Goal: Task Accomplishment & Management: Use online tool/utility

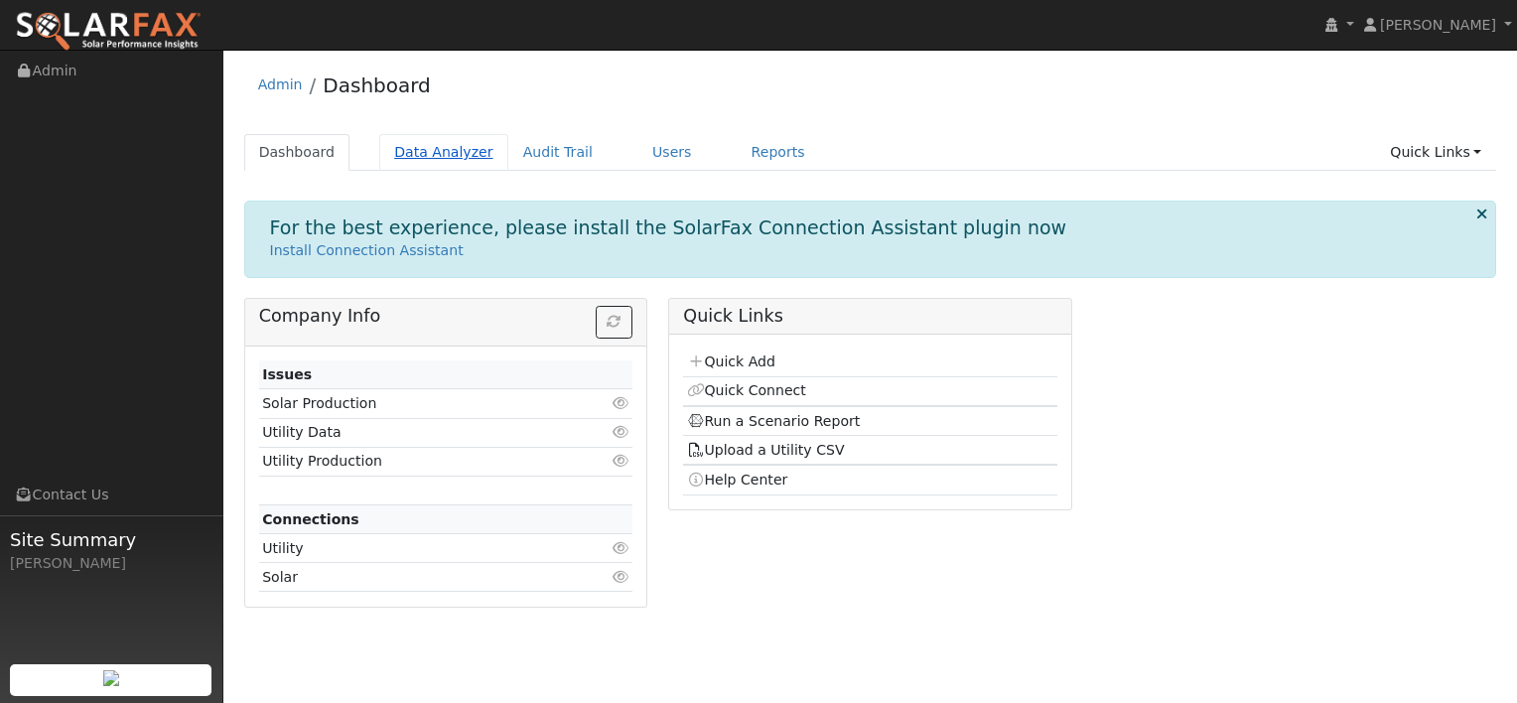
click at [417, 159] on link "Data Analyzer" at bounding box center [443, 152] width 129 height 37
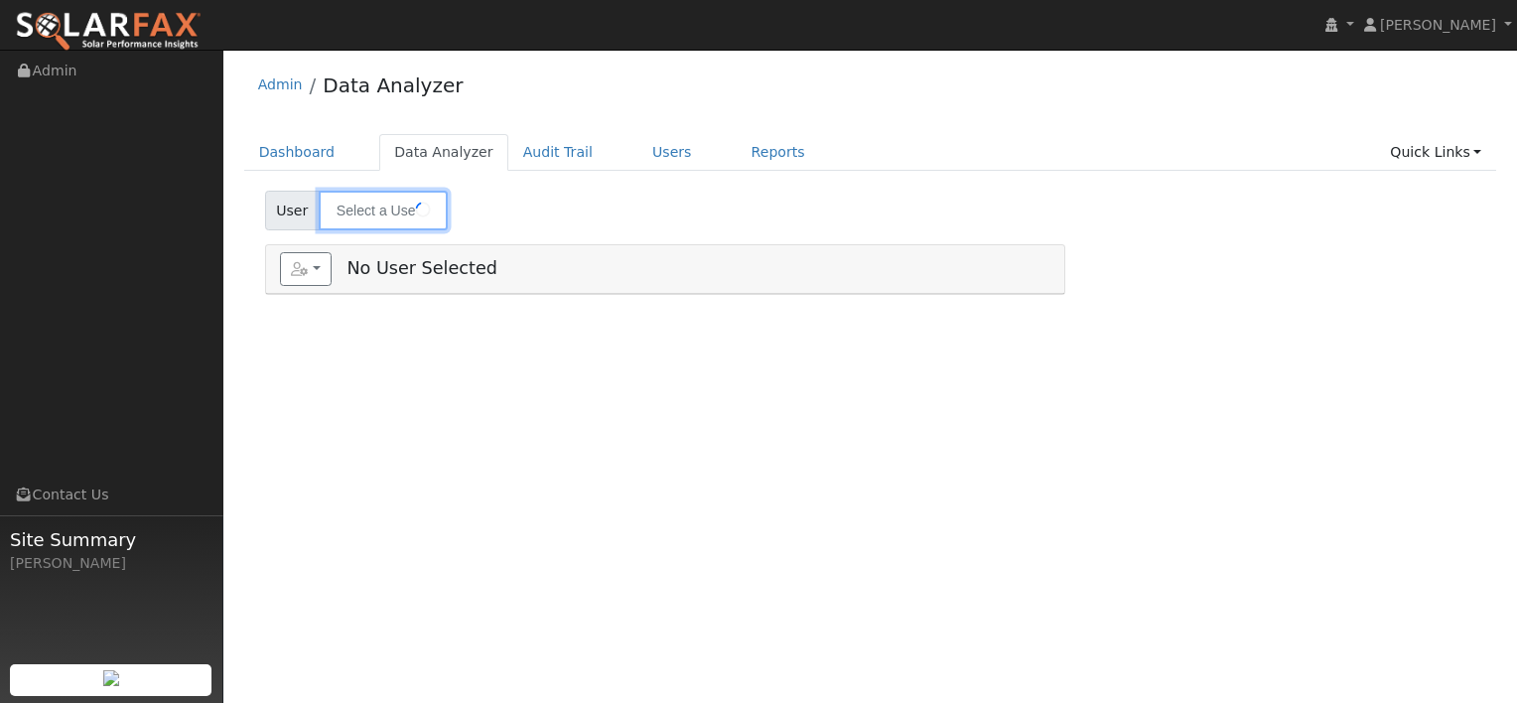
type input "[PERSON_NAME]"
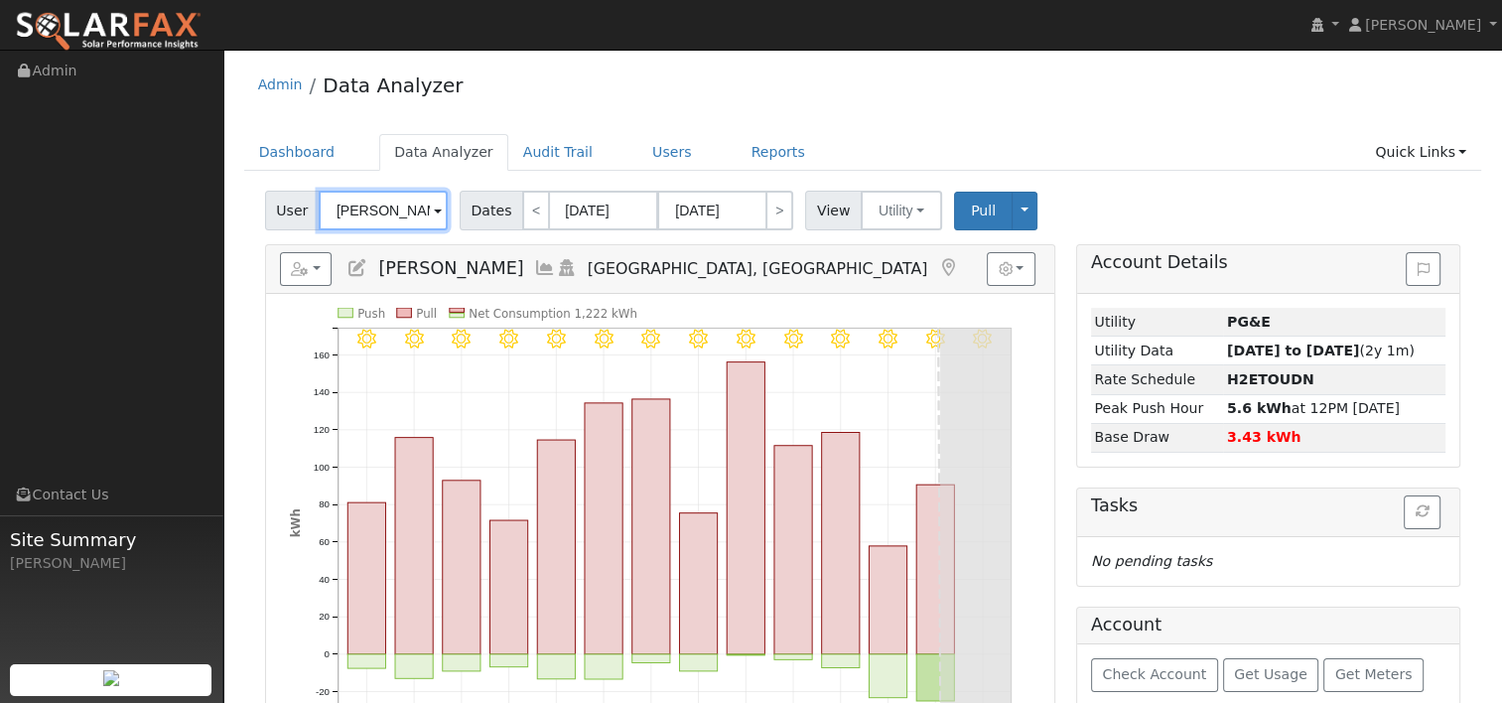
drag, startPoint x: 406, startPoint y: 209, endPoint x: 274, endPoint y: 211, distance: 132.0
click at [274, 211] on div "User Shirley Lor" at bounding box center [359, 211] width 188 height 40
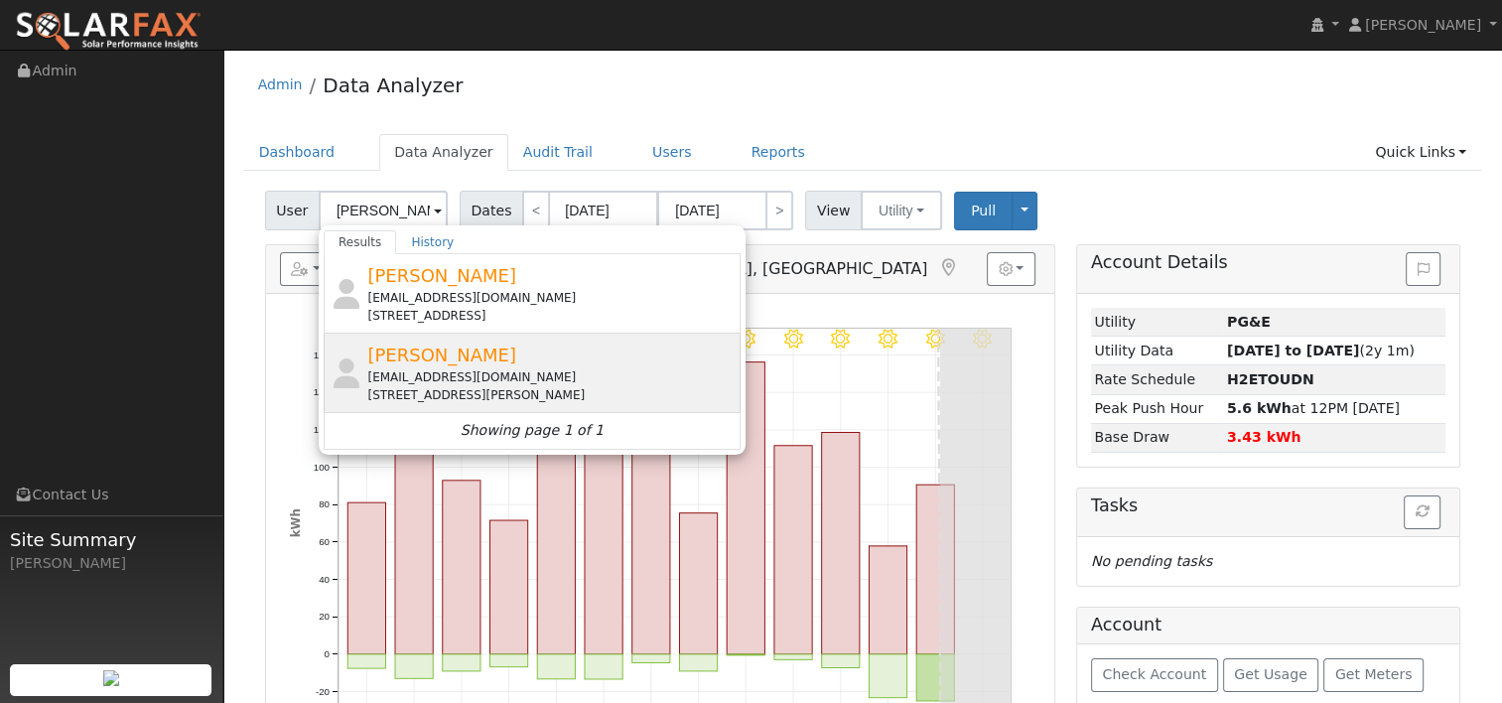
click at [425, 368] on div "vinhtvp@gmail.com" at bounding box center [551, 377] width 368 height 18
type input "George Truong"
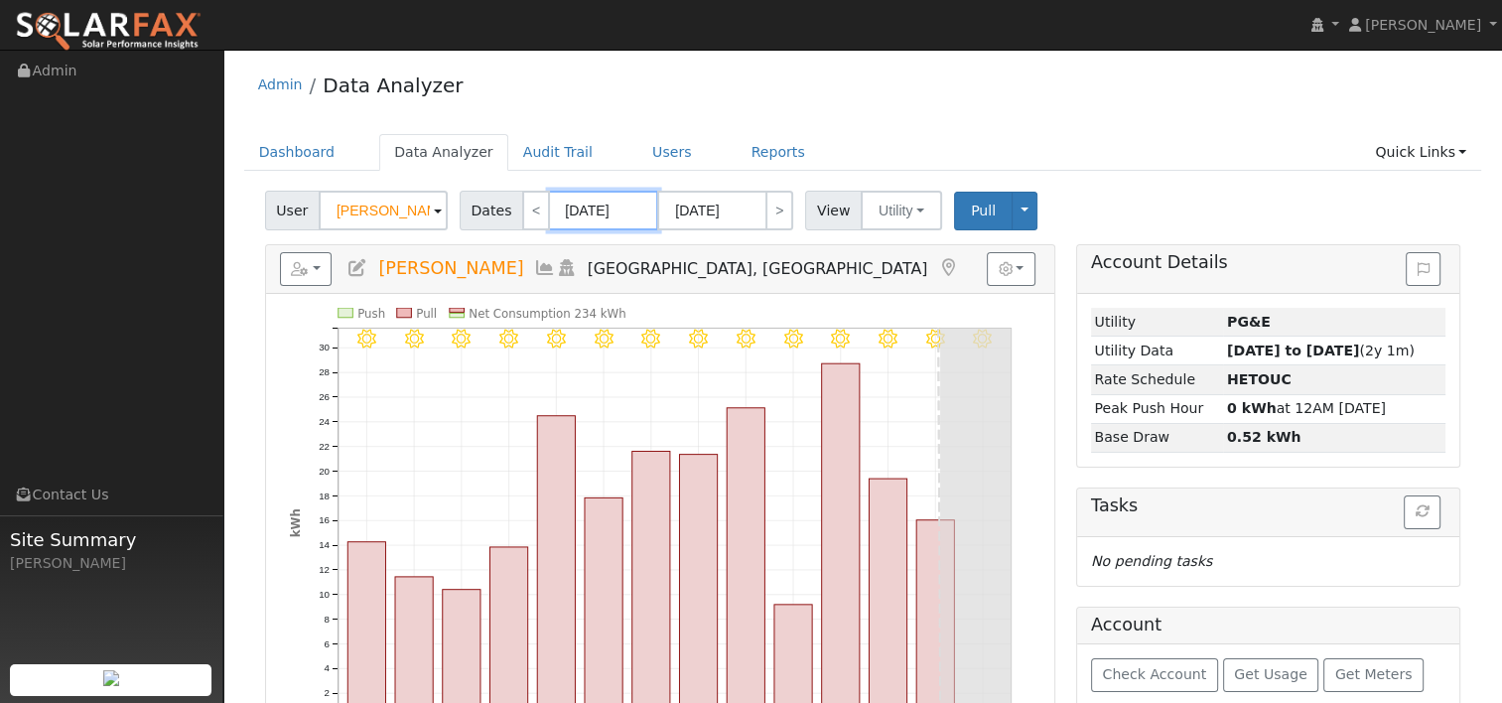
click at [598, 216] on input "07/31/2025" at bounding box center [603, 211] width 109 height 40
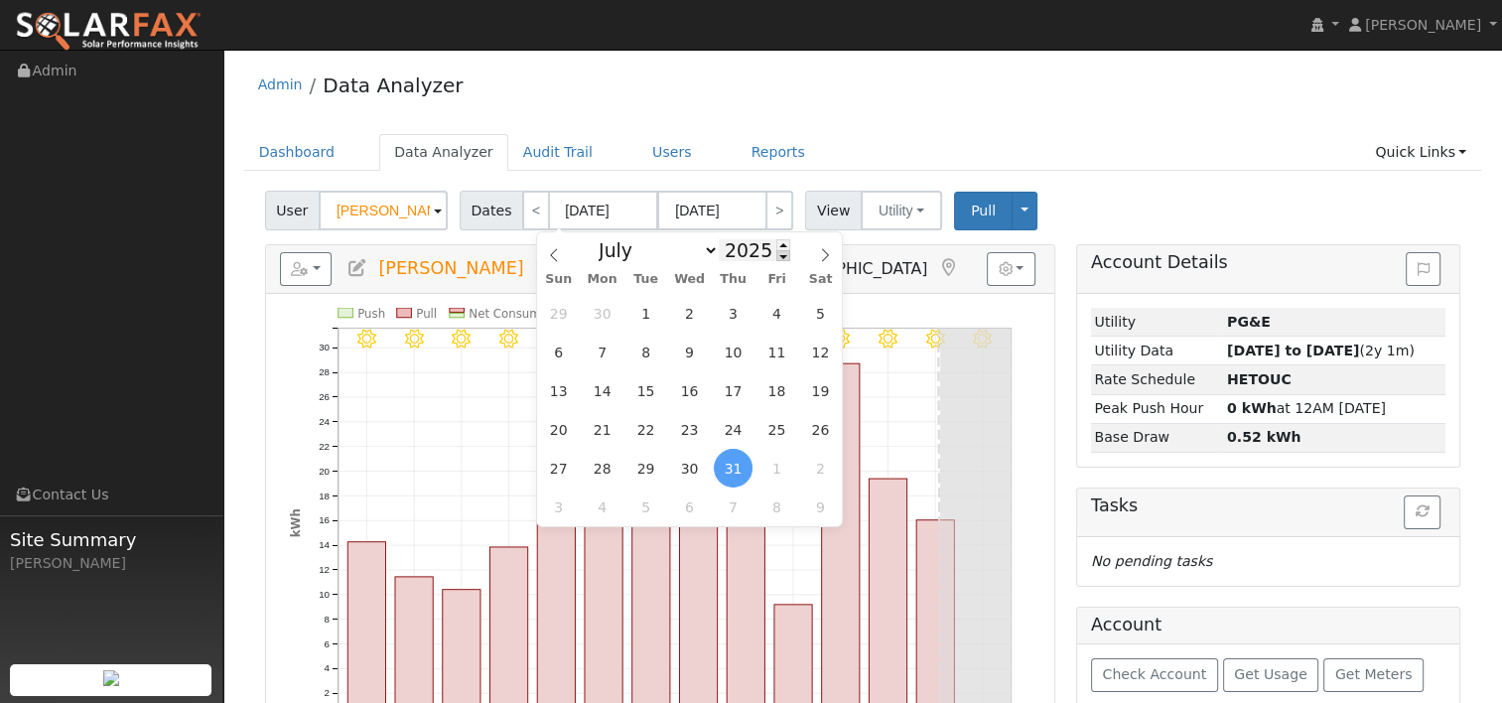
click at [776, 261] on span at bounding box center [783, 255] width 14 height 11
type input "2024"
click at [828, 256] on icon at bounding box center [825, 254] width 7 height 13
select select "7"
click at [649, 393] on span "13" at bounding box center [645, 390] width 39 height 39
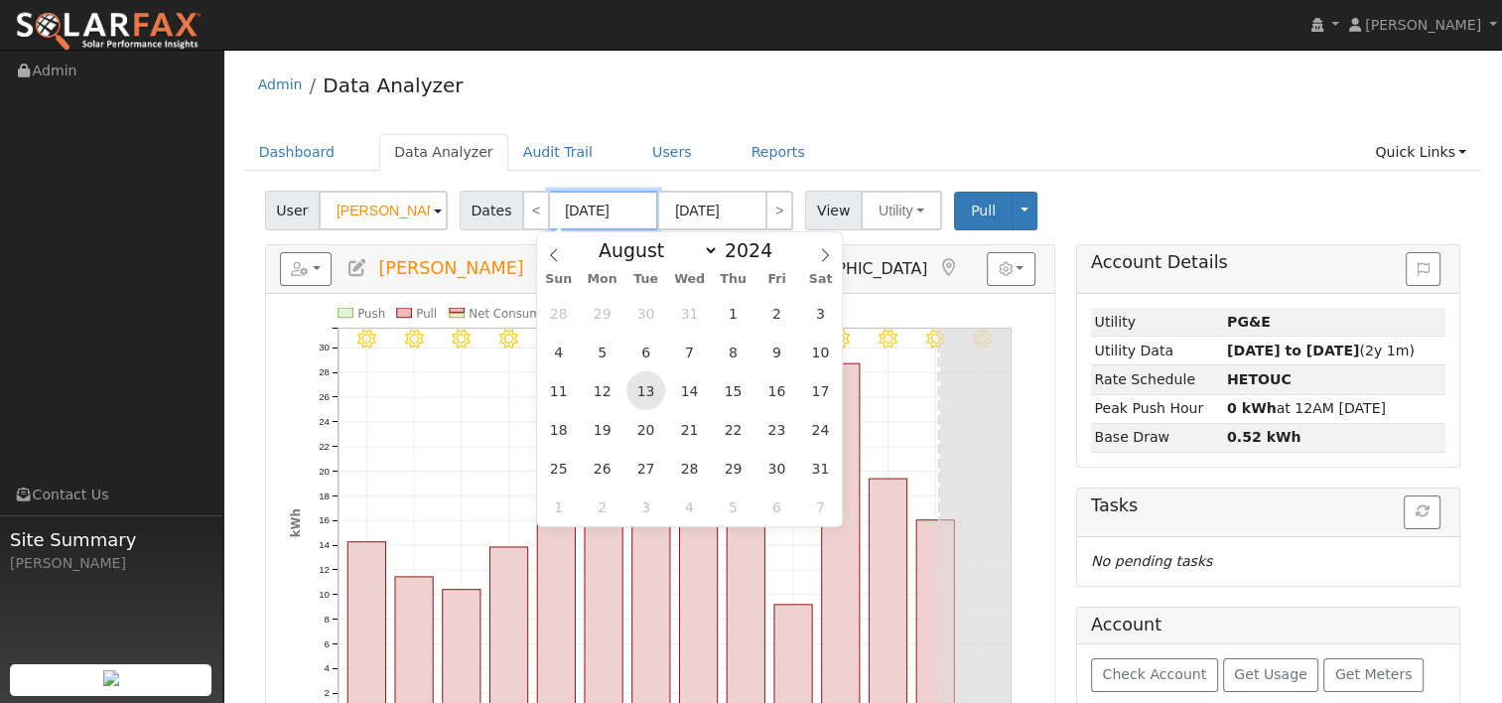
type input "08/13/2024"
type input "08/26/2024"
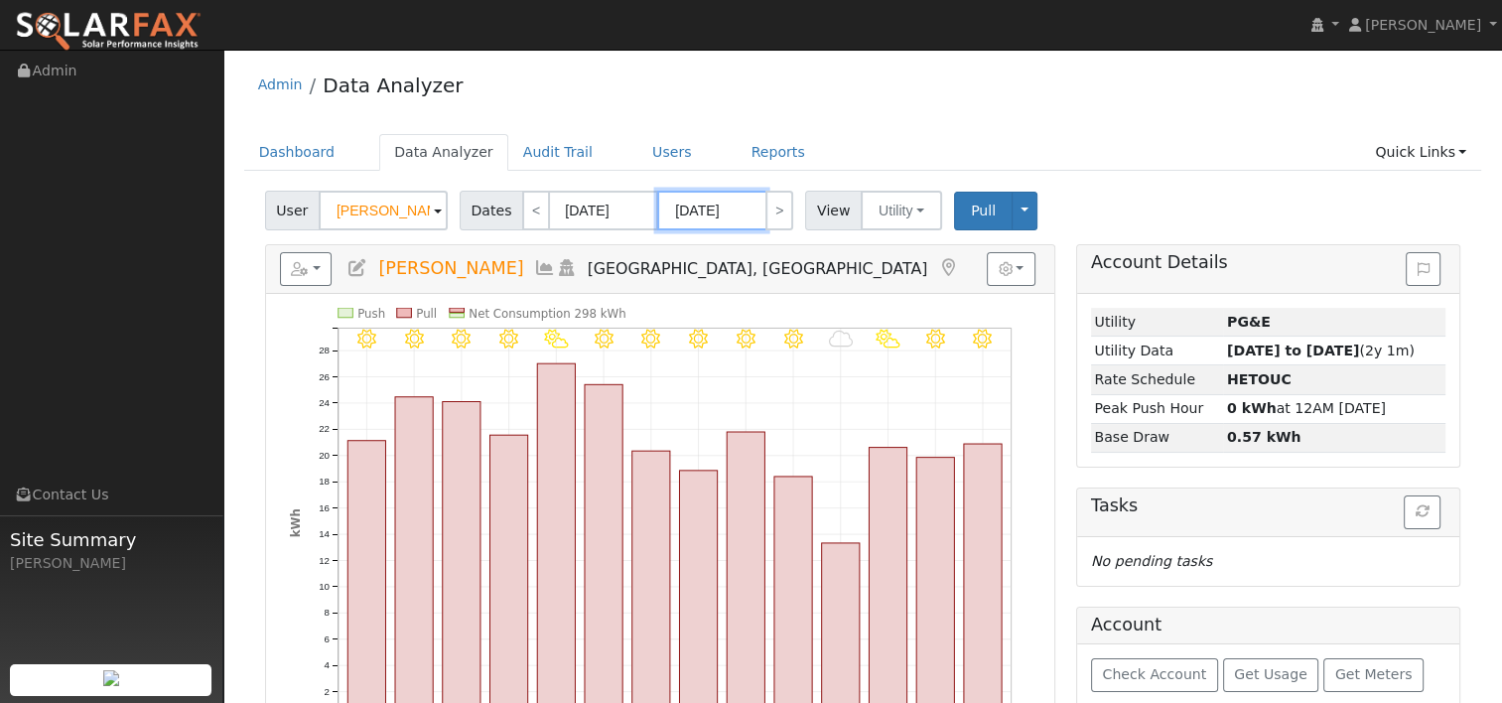
click at [724, 212] on input "08/26/2024" at bounding box center [711, 211] width 109 height 40
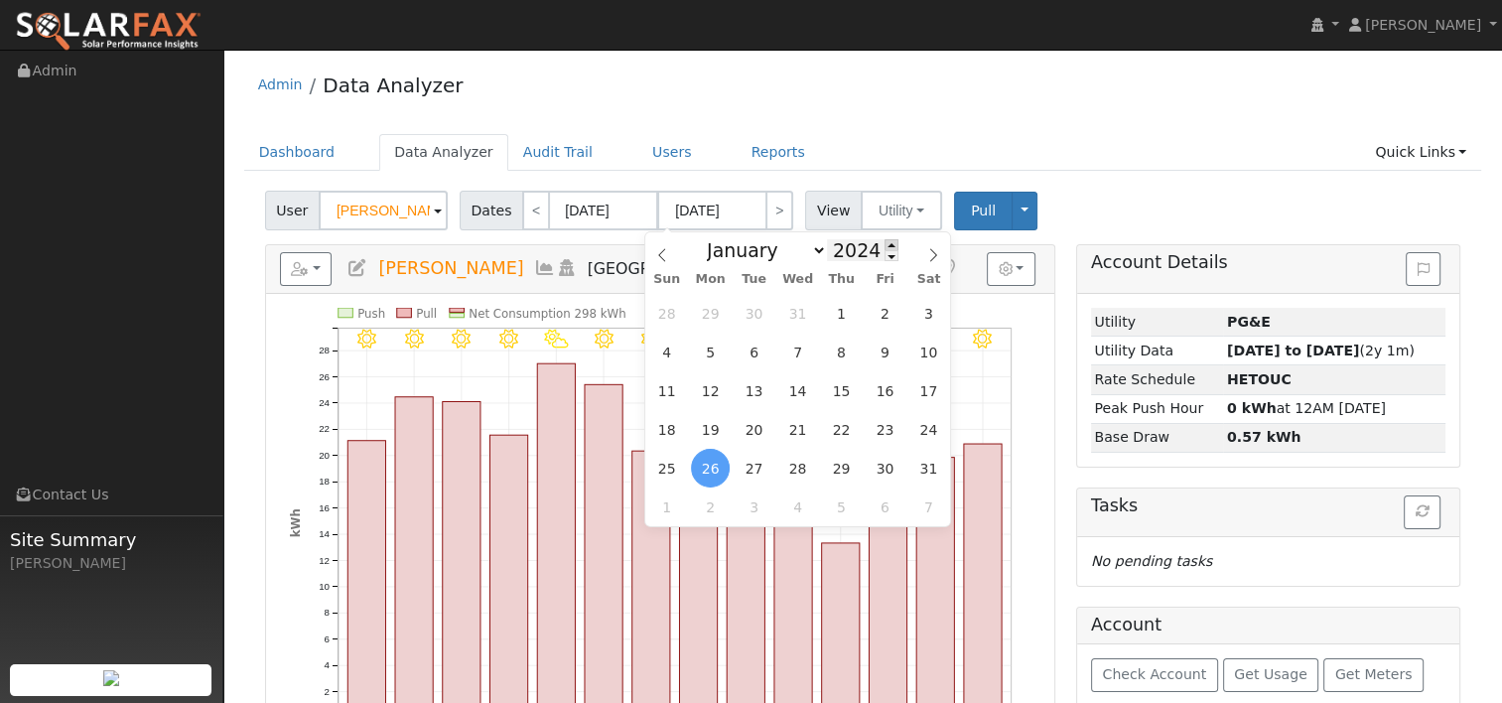
click at [884, 244] on span at bounding box center [891, 244] width 14 height 11
type input "2025"
click at [750, 384] on span "12" at bounding box center [753, 390] width 39 height 39
type input "08/12/2025"
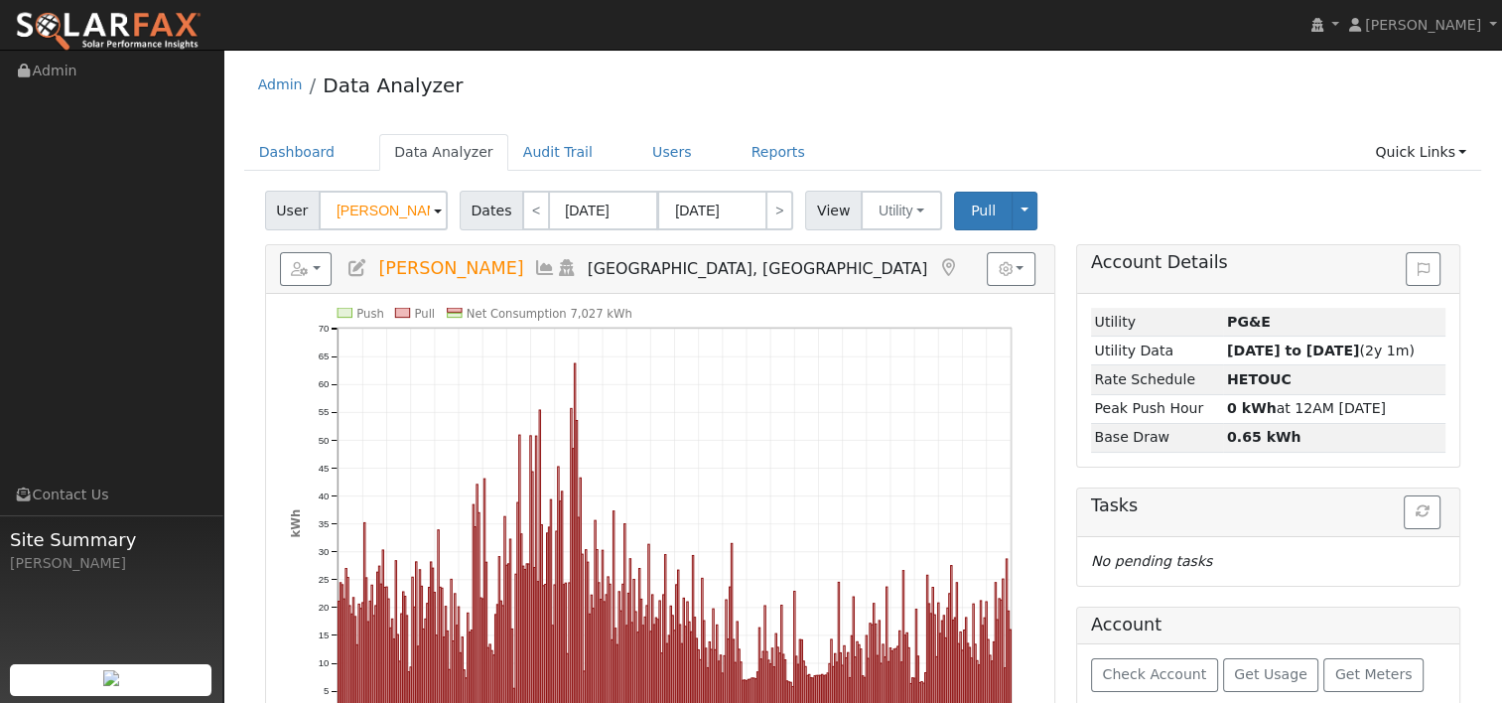
click at [295, 356] on icon "Push Pull Net Consumption 7,027 kWh Sun 9/01 Tue 10/01 Fri 11/01 Sun 12/01 Wed …" at bounding box center [660, 547] width 740 height 478
click at [318, 272] on button "button" at bounding box center [306, 269] width 53 height 34
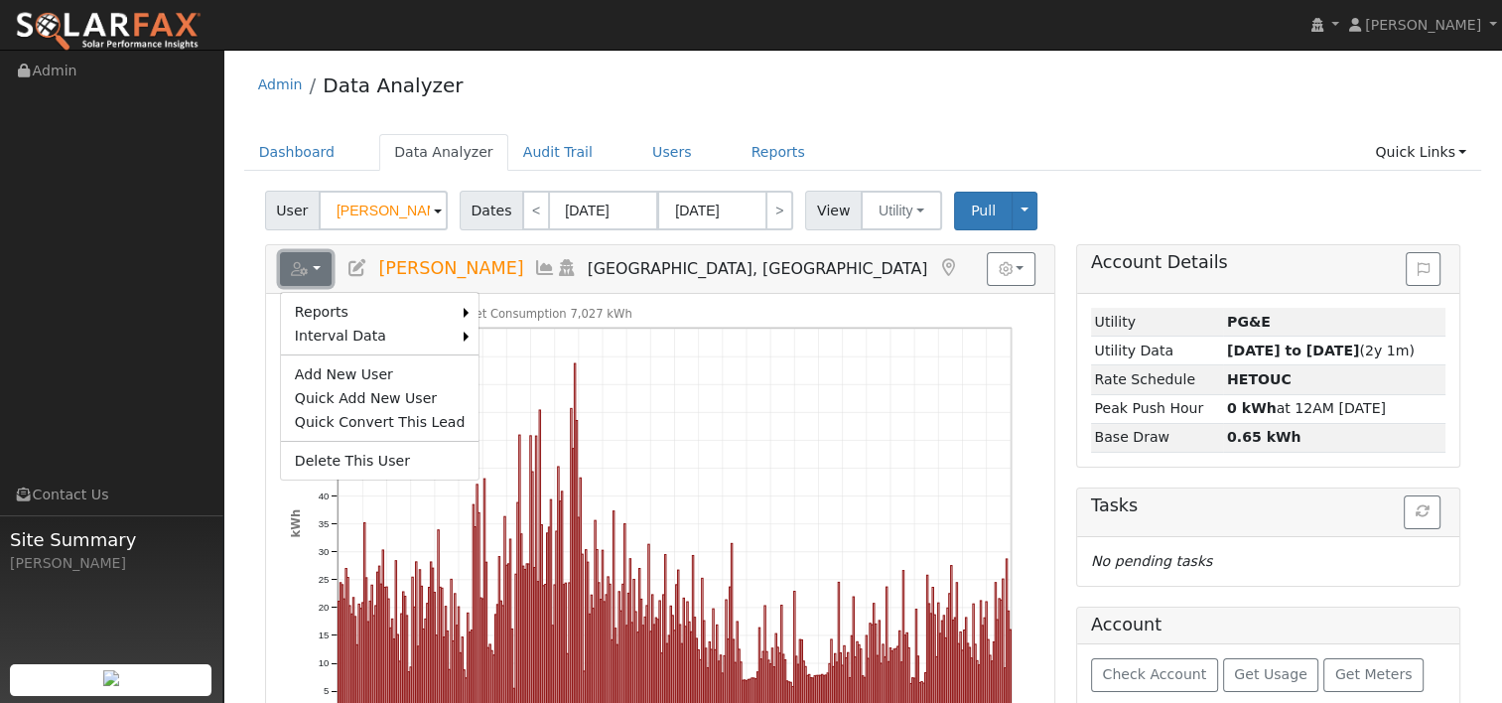
scroll to position [99, 0]
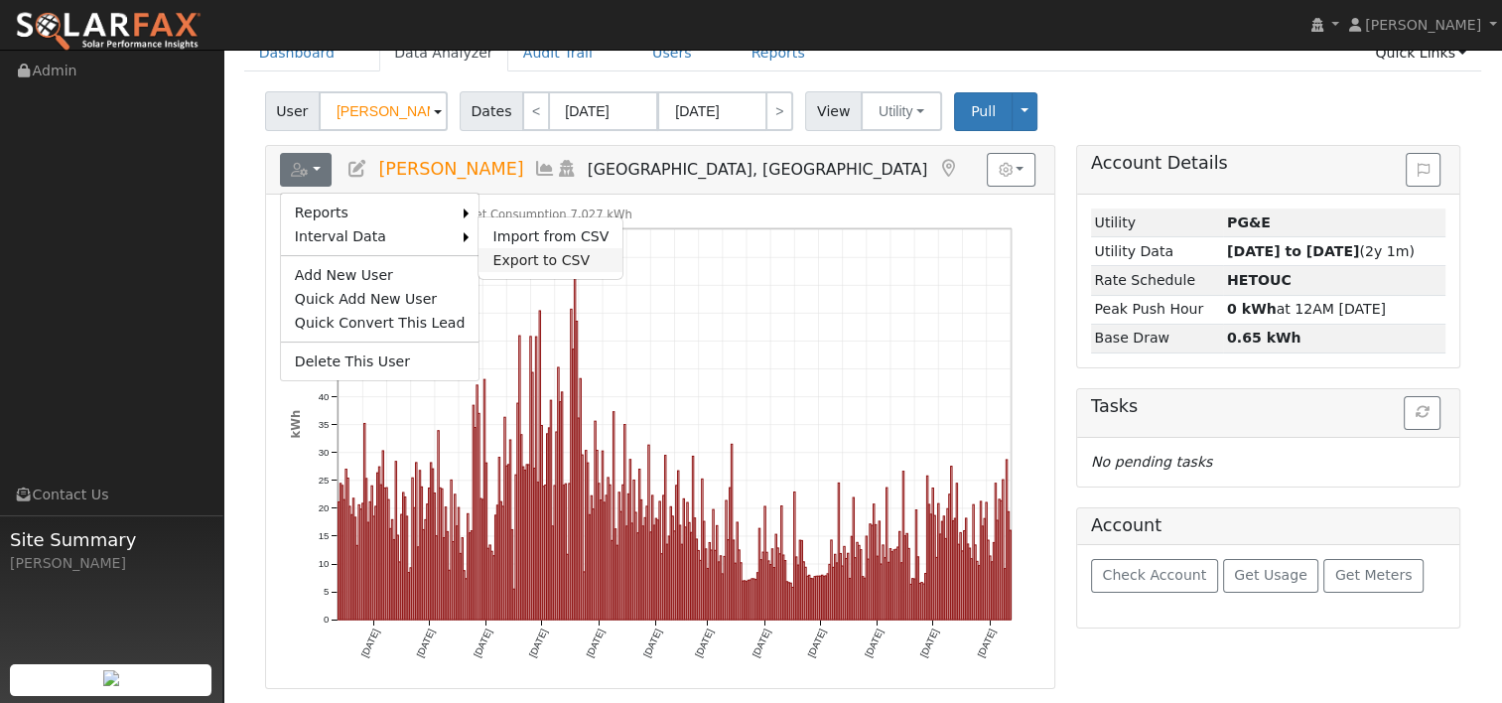
click at [519, 258] on link "Export to CSV" at bounding box center [550, 260] width 144 height 24
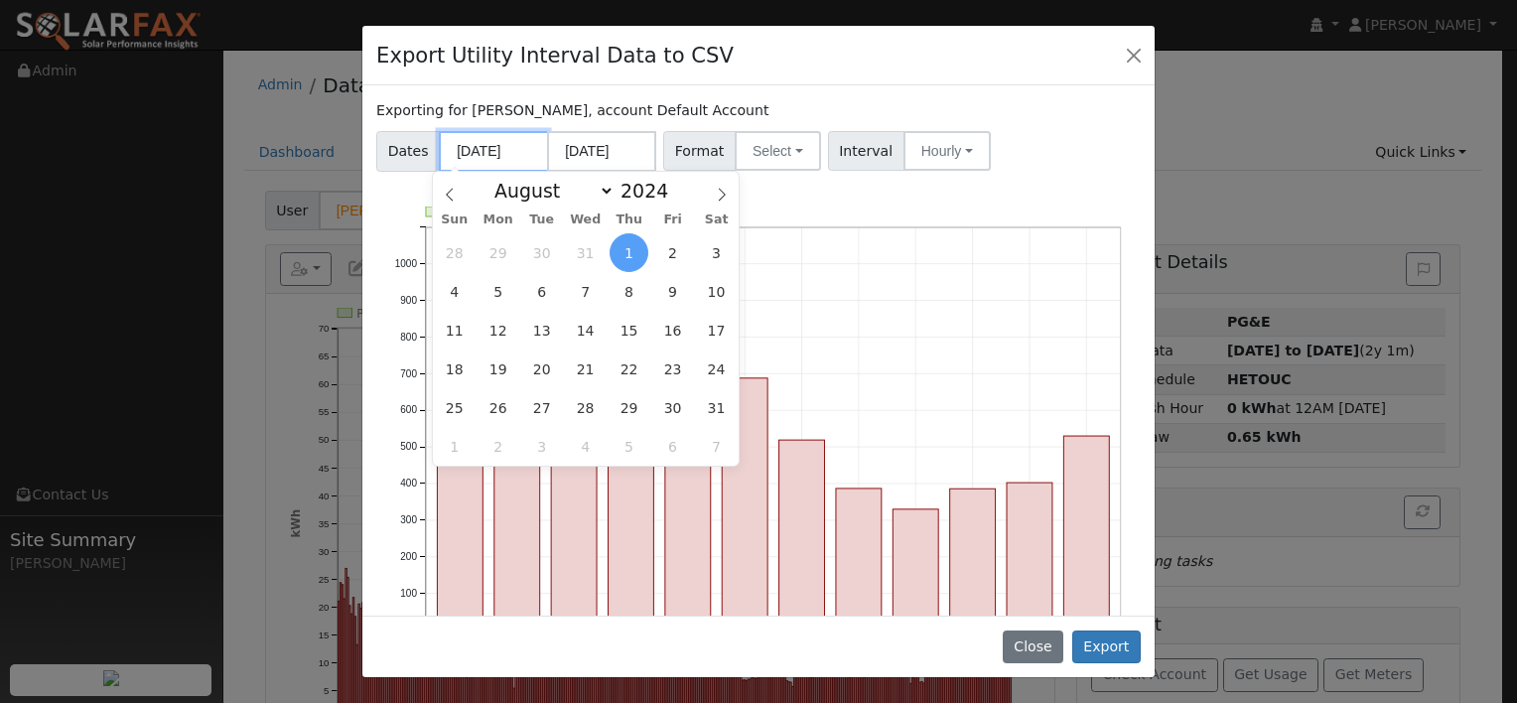
click at [509, 148] on input "08/01/2024" at bounding box center [493, 151] width 109 height 41
click at [555, 338] on span "13" at bounding box center [541, 330] width 39 height 39
type input "08/13/2024"
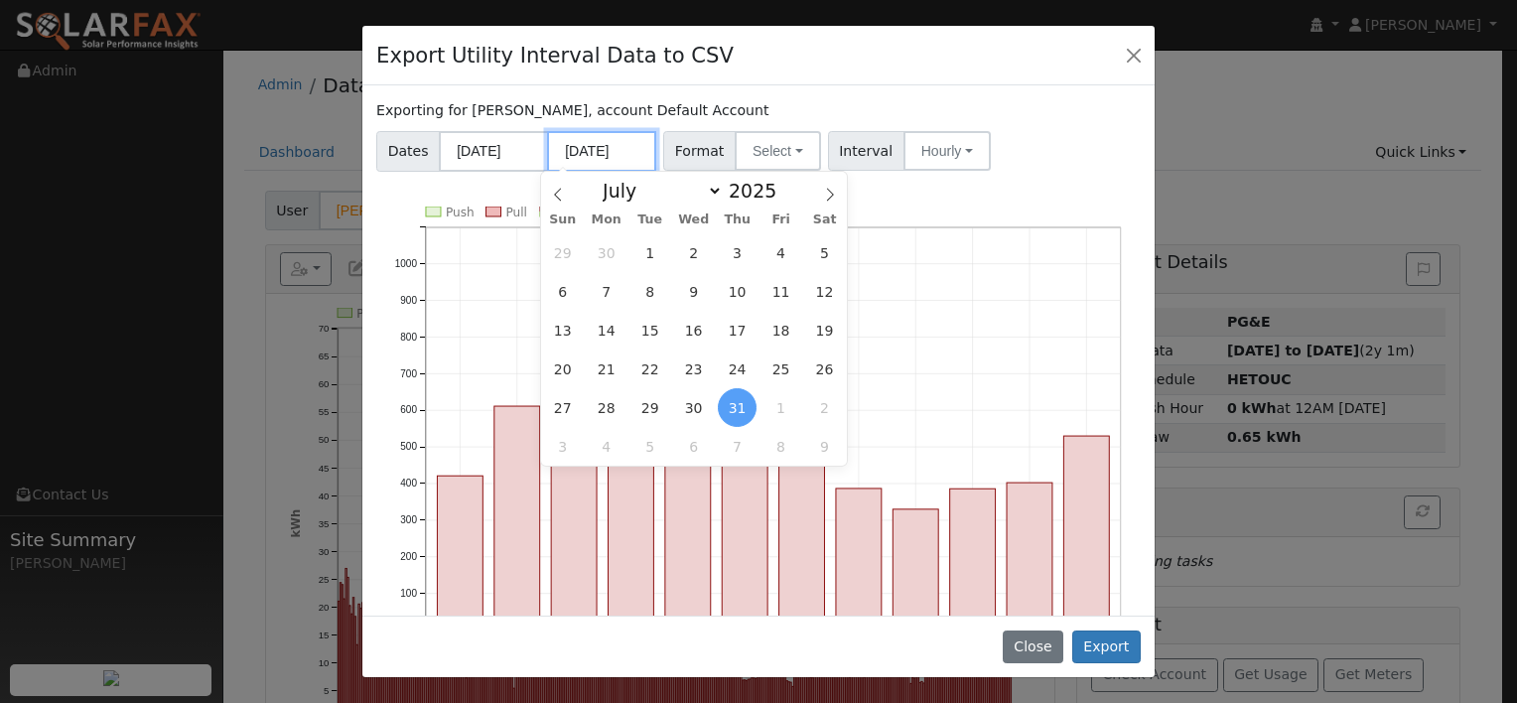
click at [637, 149] on input "07/31/2025" at bounding box center [601, 151] width 109 height 41
click at [826, 193] on icon at bounding box center [830, 195] width 14 height 14
select select "7"
click at [654, 330] on span "12" at bounding box center [649, 330] width 39 height 39
type input "08/12/2025"
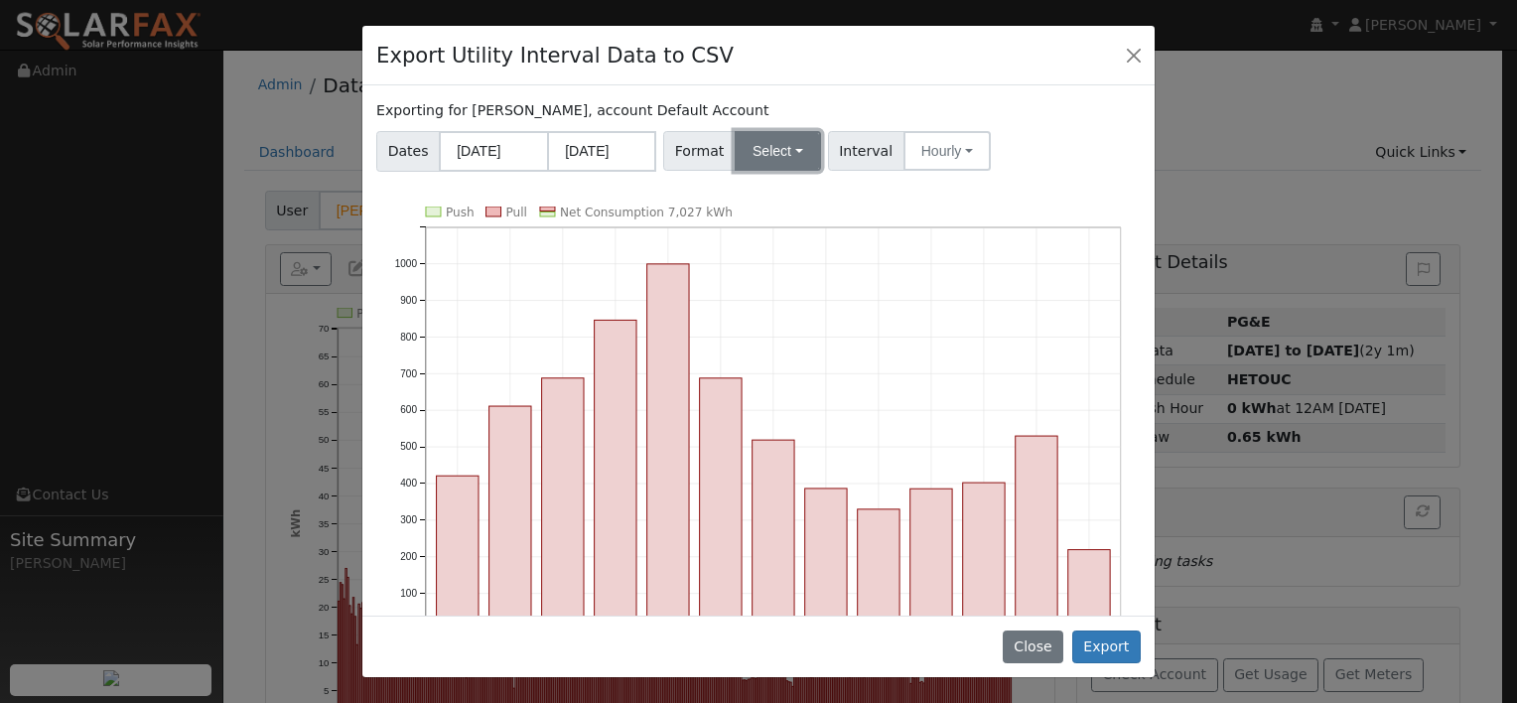
click at [773, 151] on button "Select" at bounding box center [777, 151] width 86 height 40
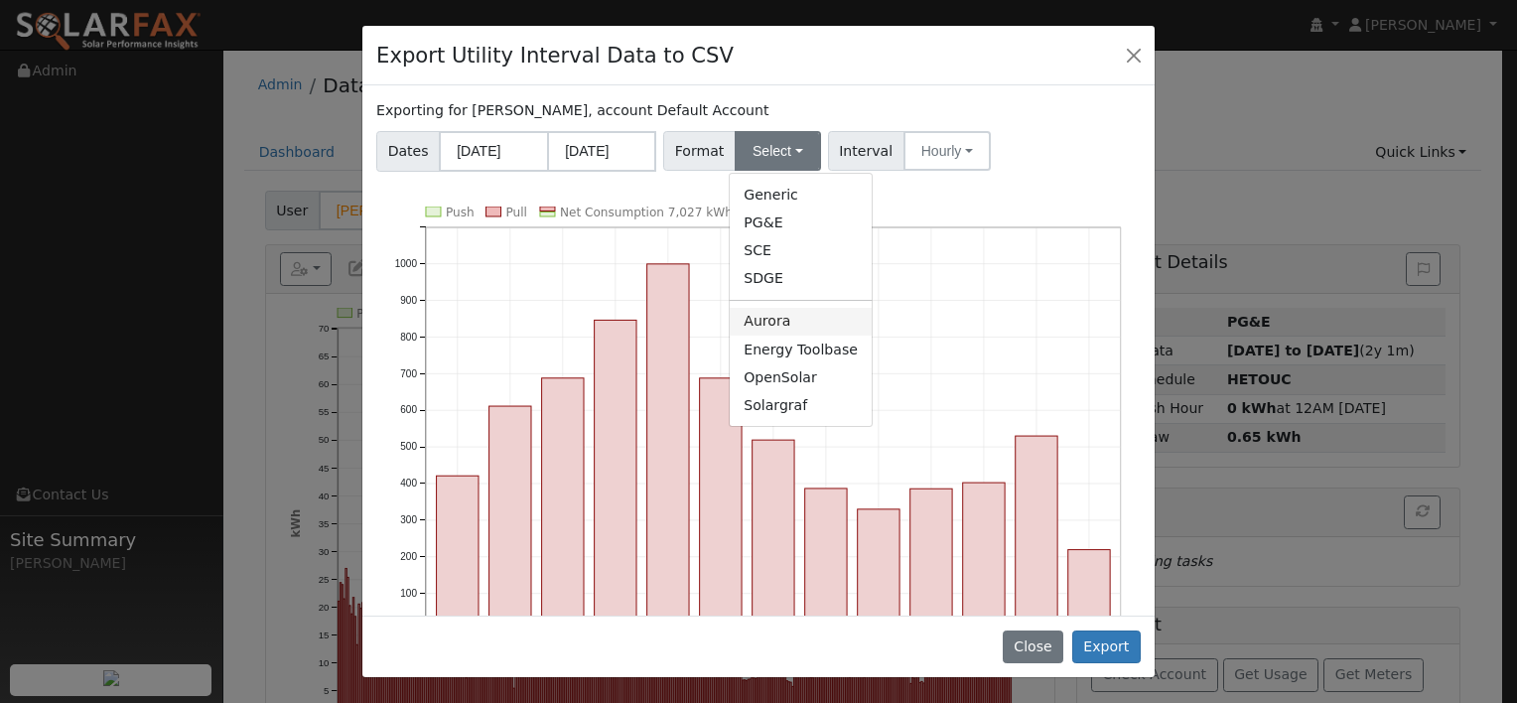
click at [758, 326] on link "Aurora" at bounding box center [801, 322] width 142 height 28
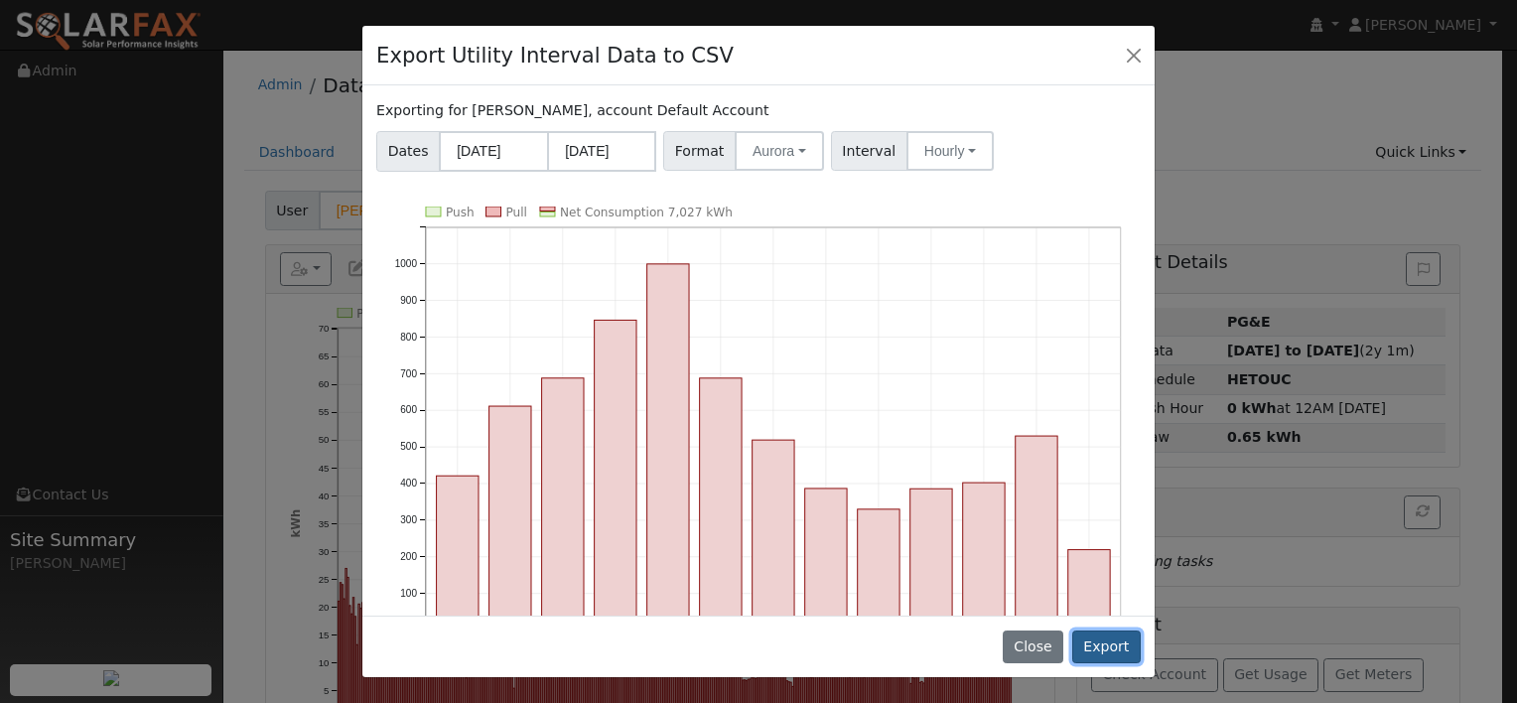
click at [1117, 641] on button "Export" at bounding box center [1106, 647] width 68 height 34
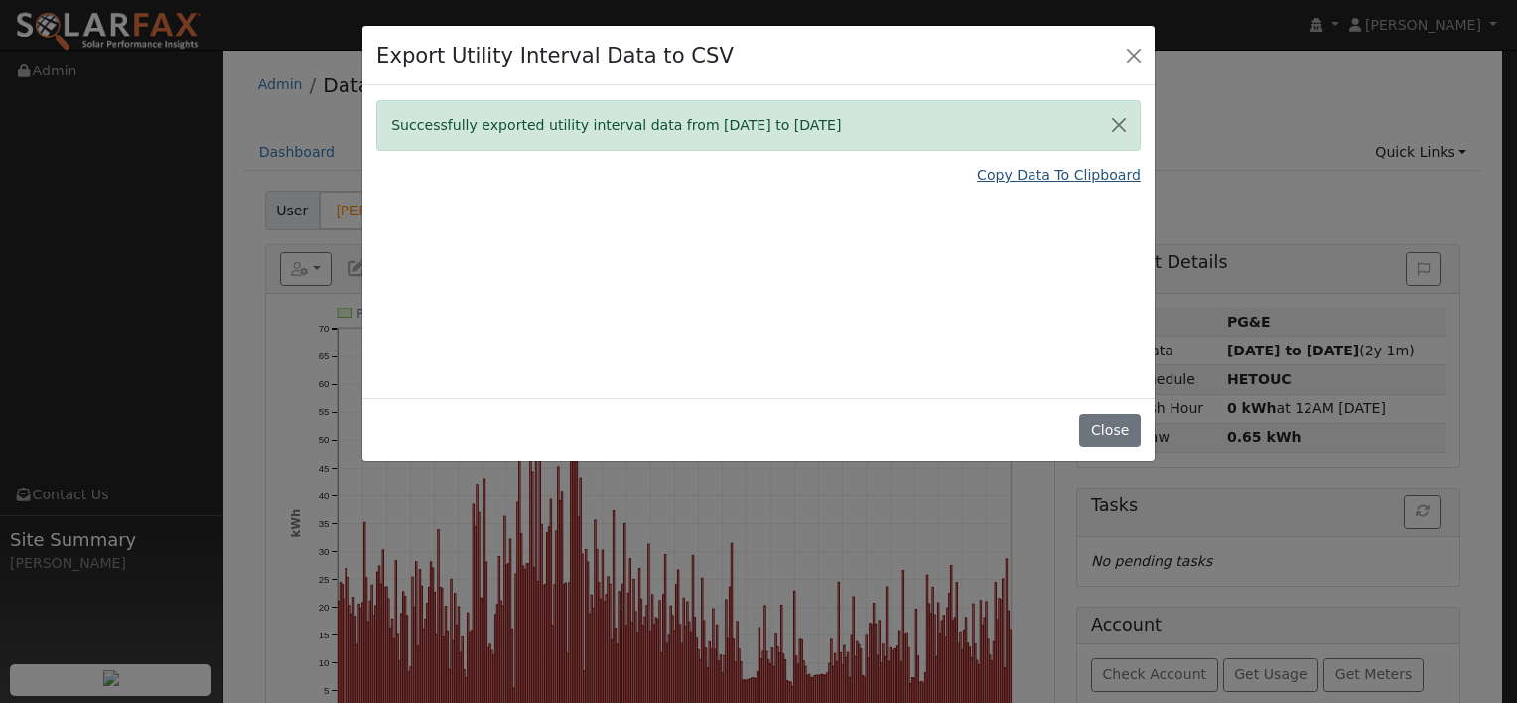
click at [1010, 171] on link "Copy Data To Clipboard" at bounding box center [1059, 175] width 164 height 21
click at [1129, 44] on button "Close" at bounding box center [1134, 55] width 28 height 28
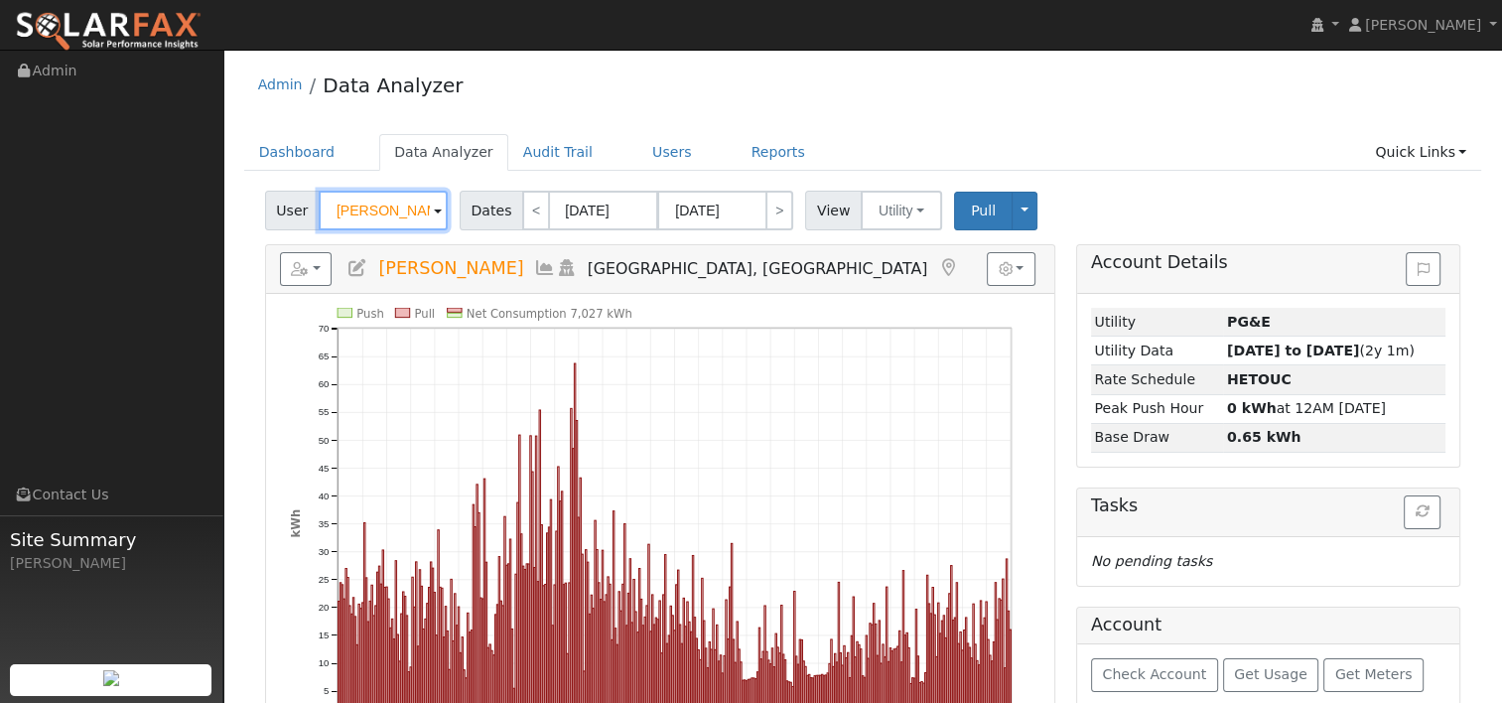
click at [390, 206] on input "George Truong" at bounding box center [383, 211] width 129 height 40
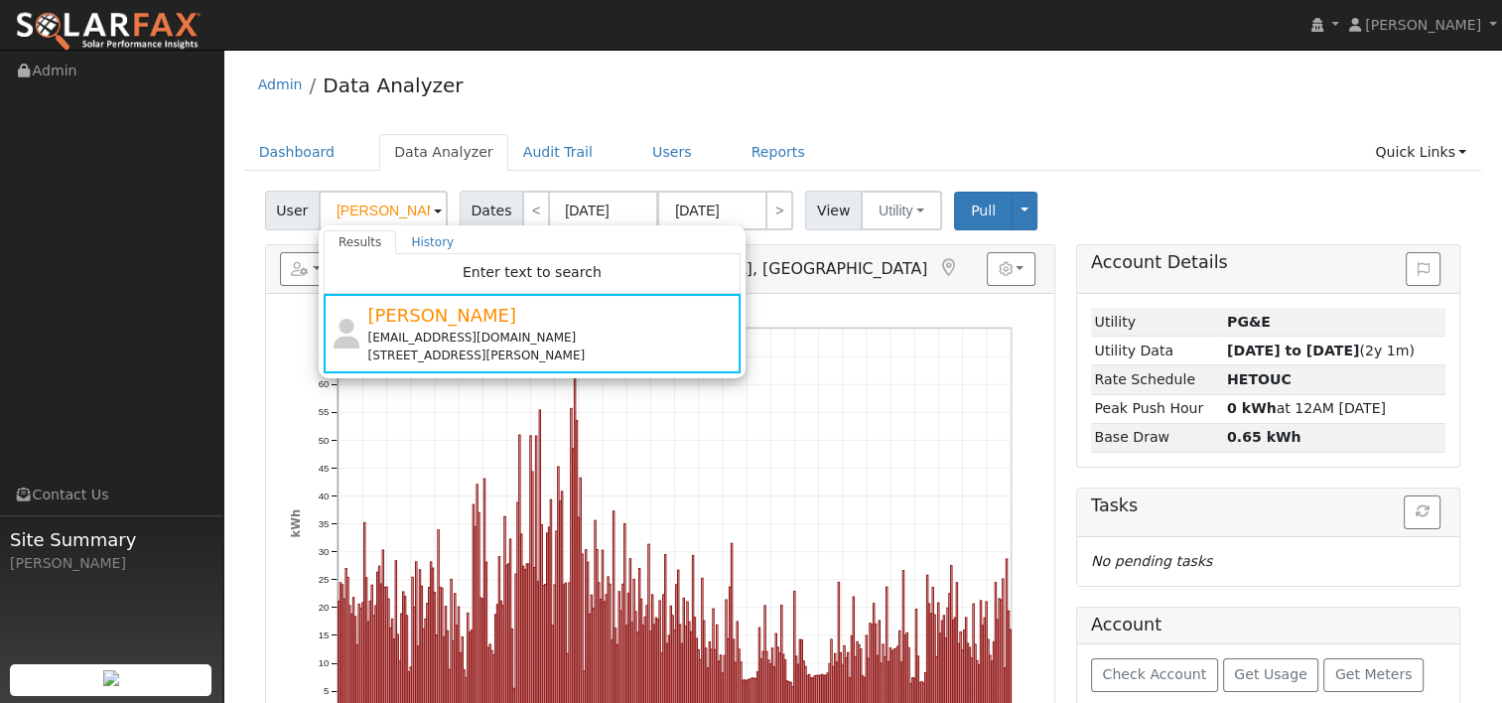
click at [644, 105] on div "Admin Data Analyzer" at bounding box center [863, 90] width 1238 height 61
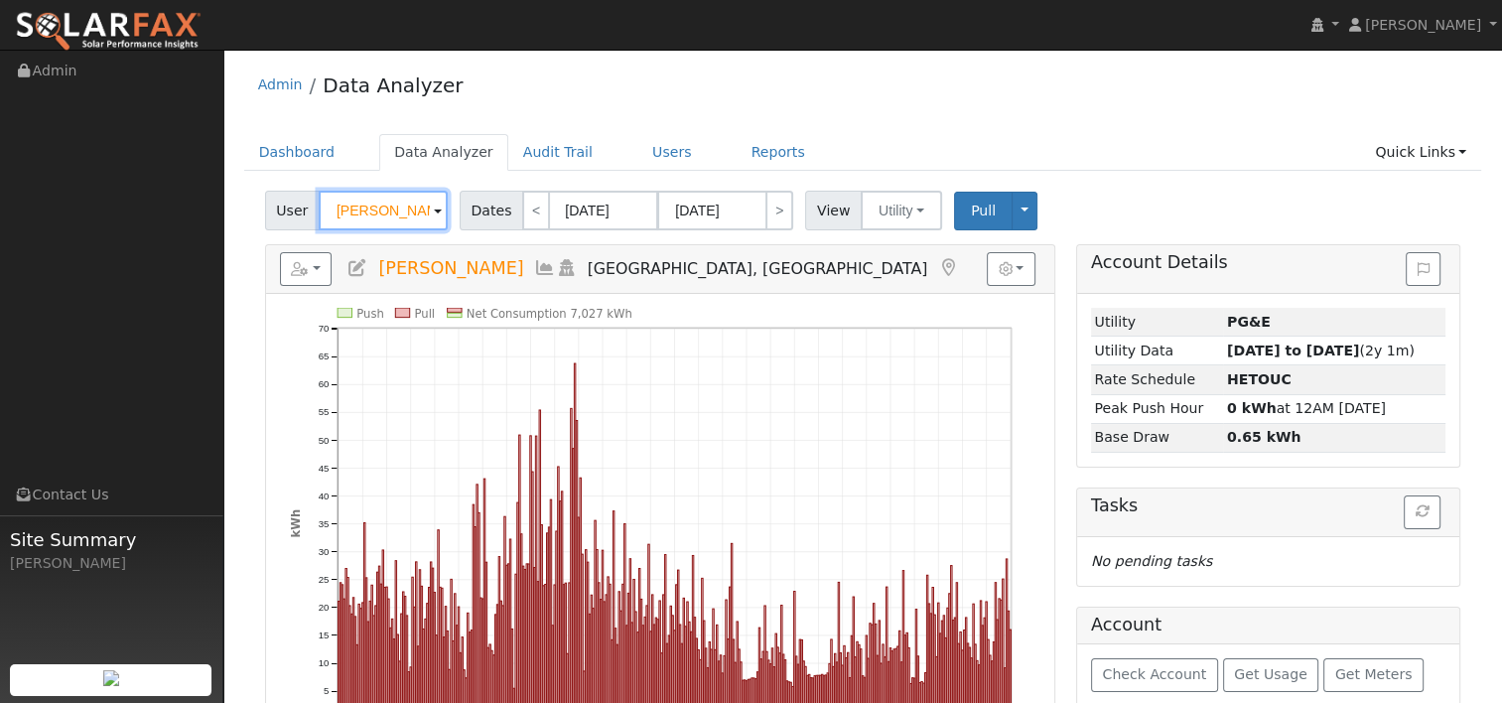
paste input "Dave Ta"
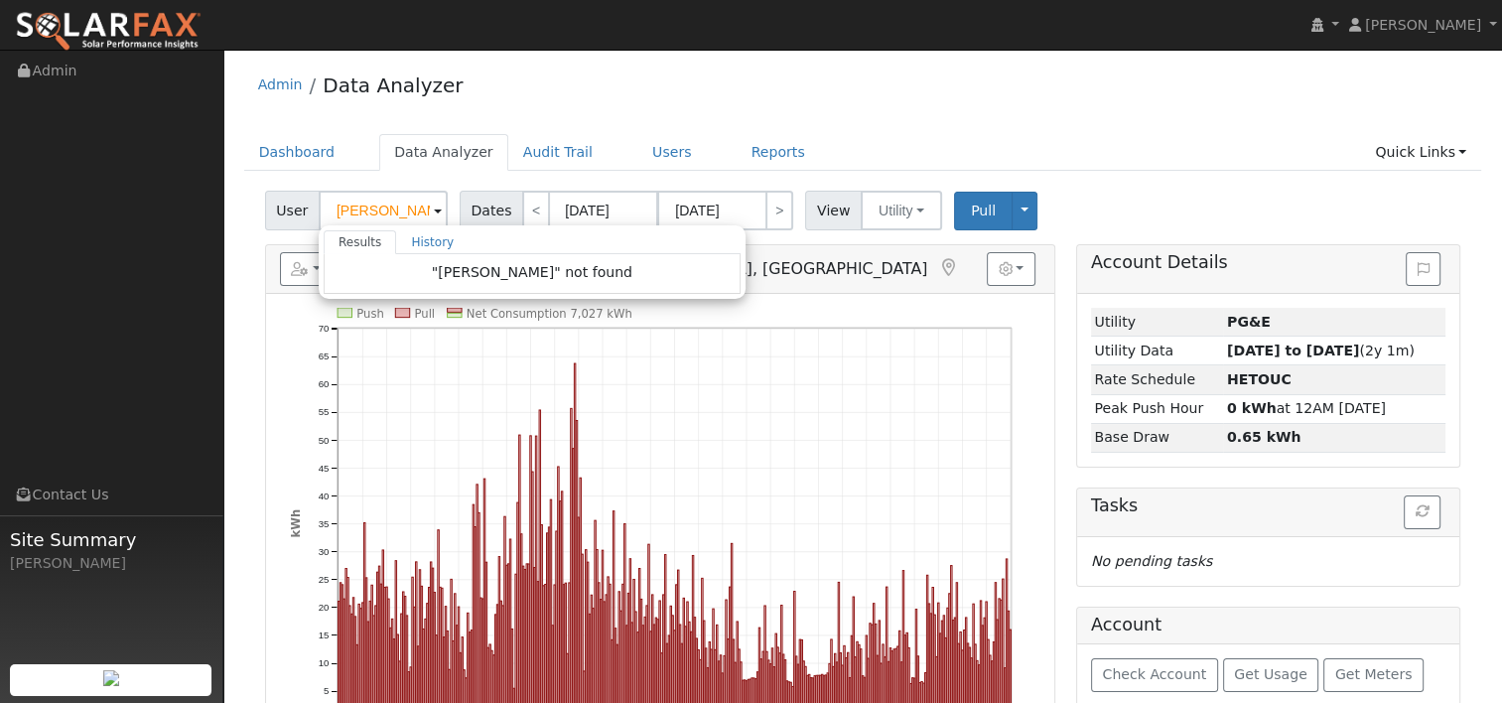
click at [676, 94] on div "Admin Data Analyzer" at bounding box center [863, 90] width 1238 height 61
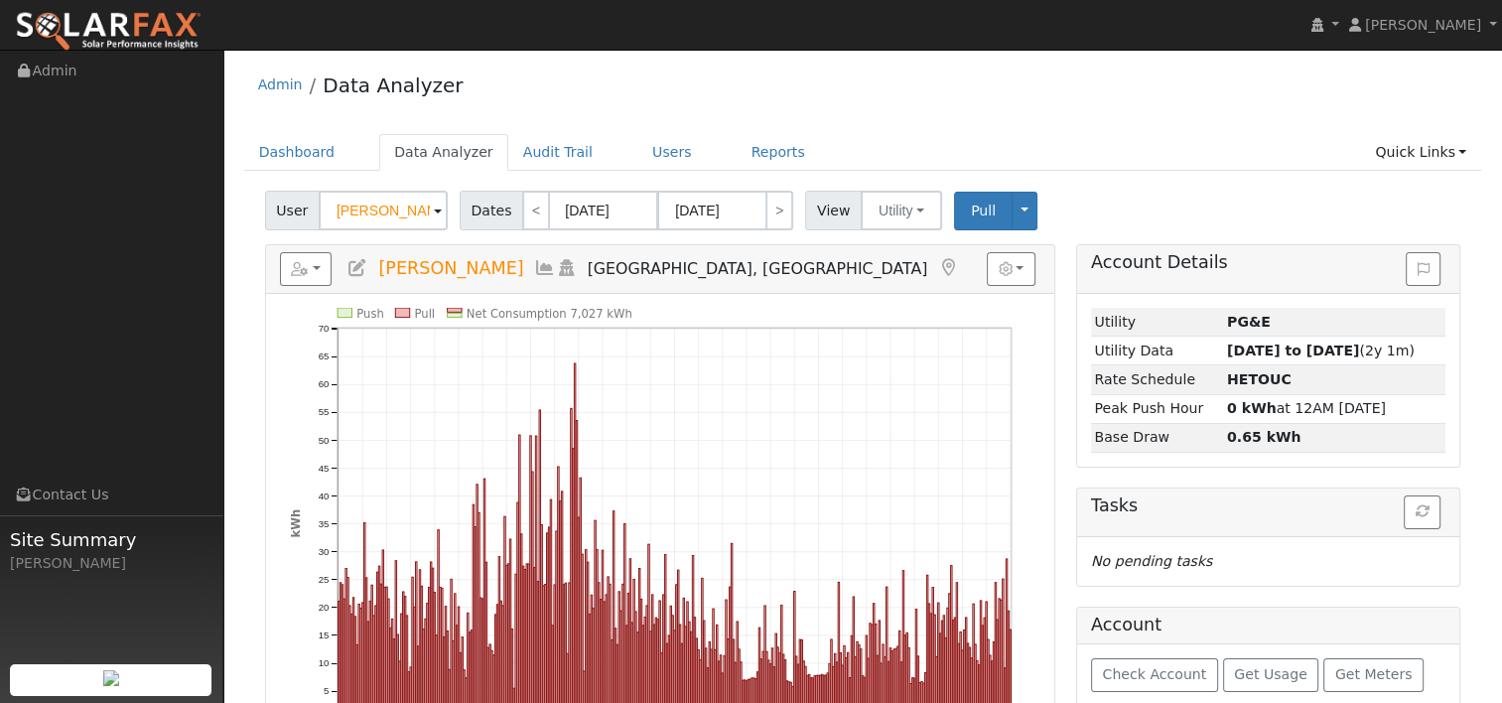
click at [924, 103] on div "Admin Data Analyzer" at bounding box center [863, 90] width 1238 height 61
click at [421, 213] on input "George Truong" at bounding box center [383, 211] width 129 height 40
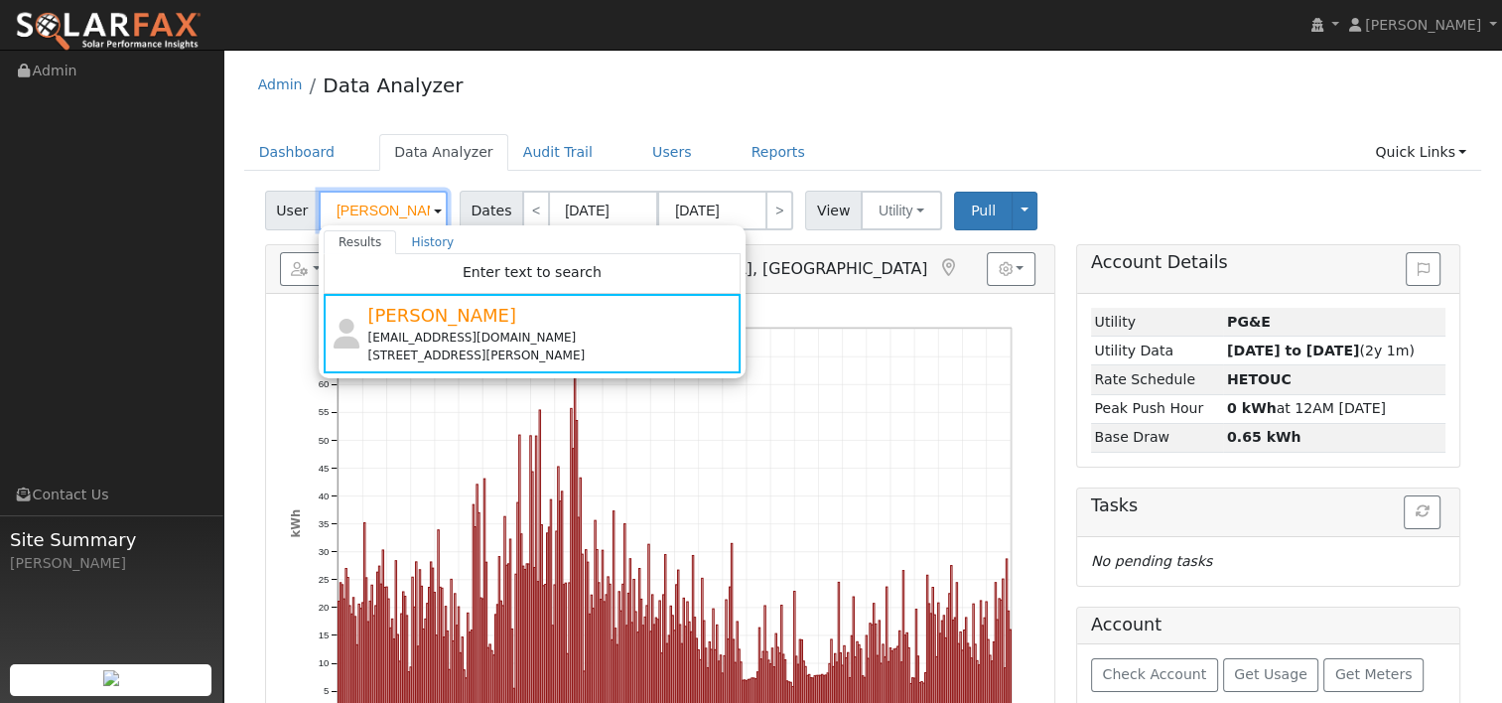
paste input "Tanja Woyke"
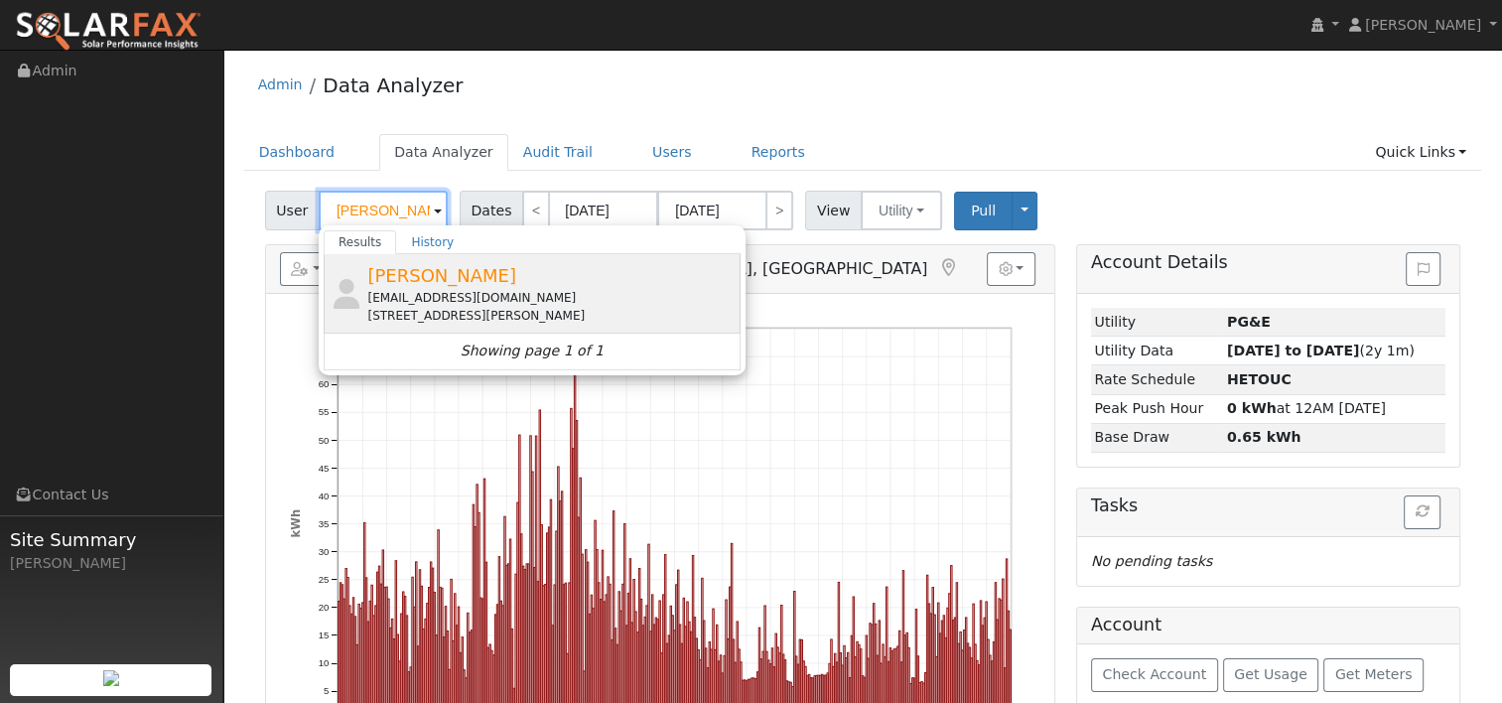
type input "Tanja Woyke"
click at [410, 289] on div "tanja.woyke@gmail.com" at bounding box center [551, 298] width 368 height 18
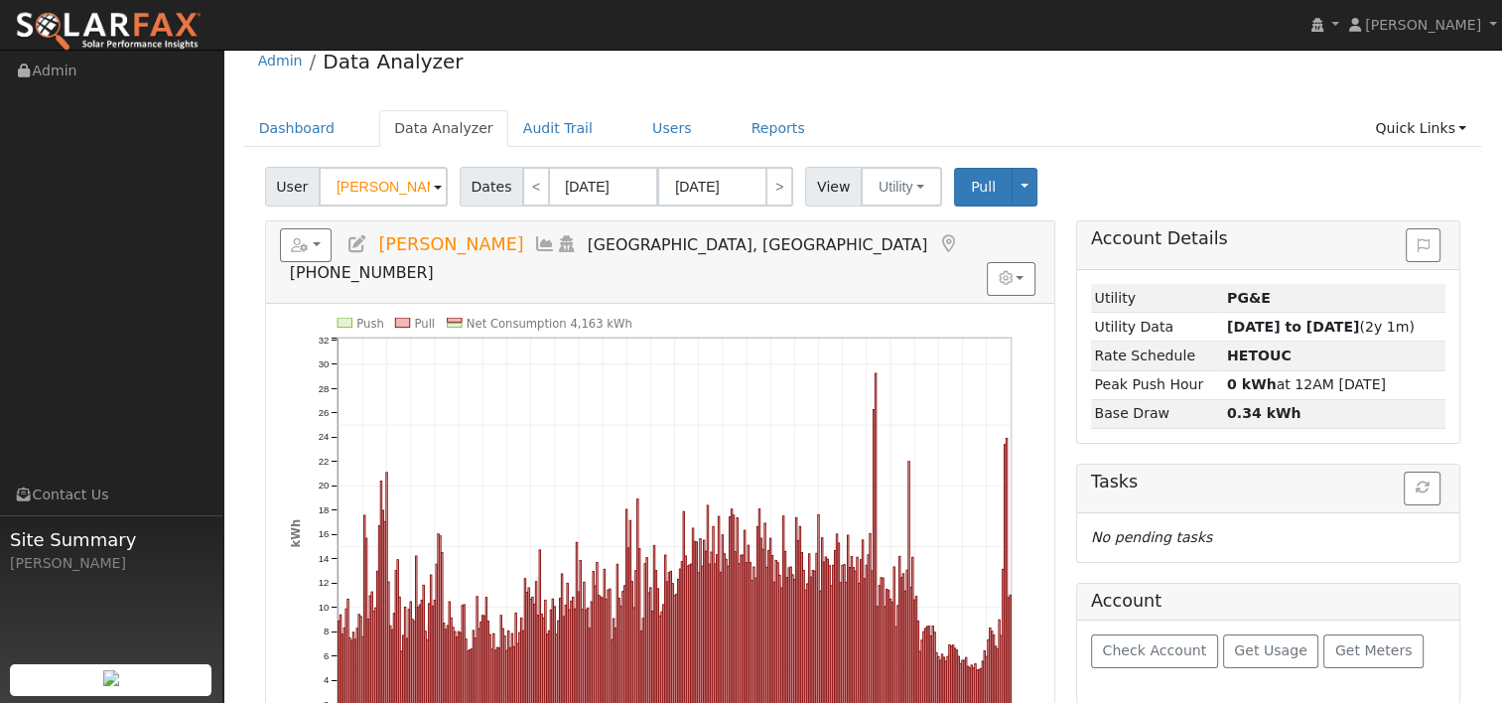
scroll to position [99, 0]
